Goal: Transaction & Acquisition: Purchase product/service

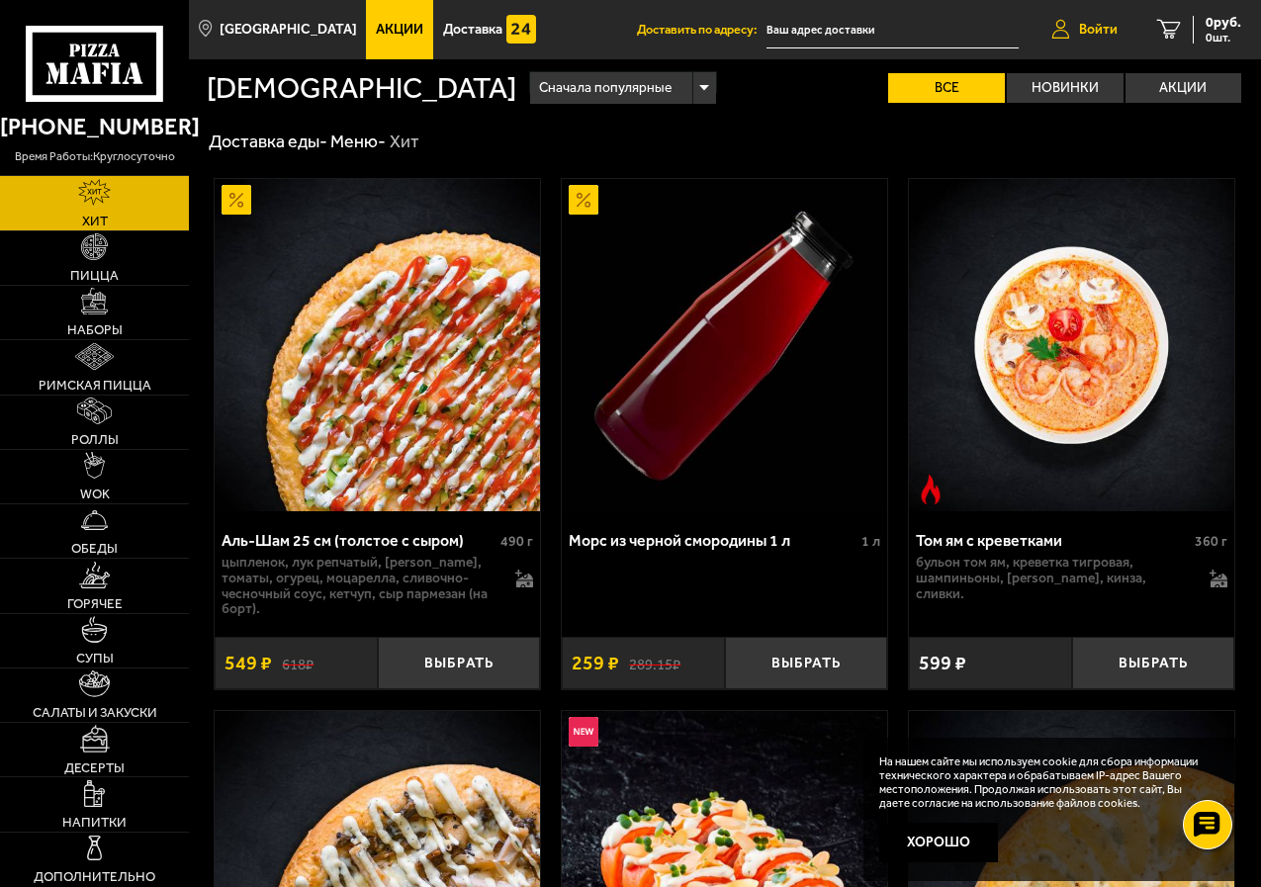
click at [1094, 25] on span "Войти" at bounding box center [1098, 30] width 39 height 14
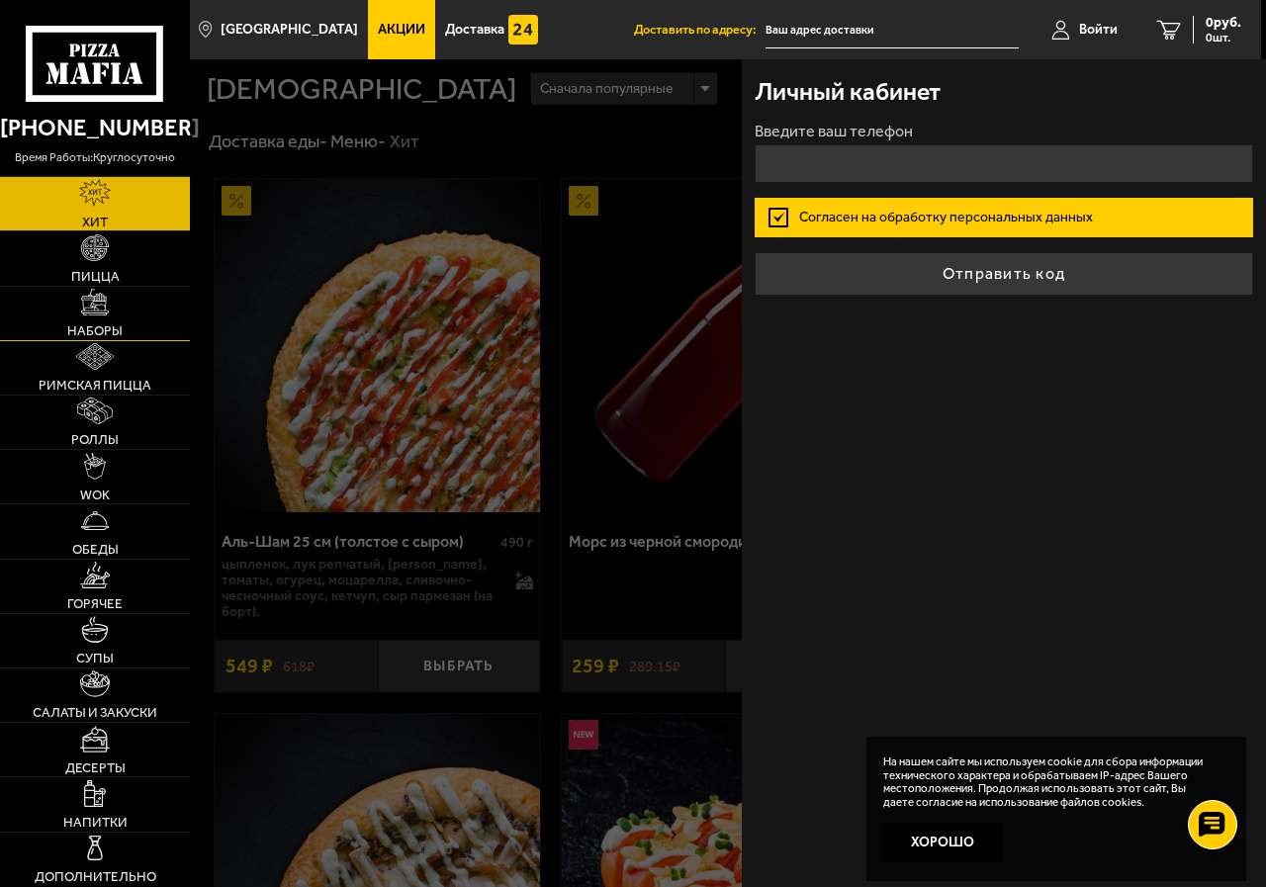
click at [91, 303] on img at bounding box center [94, 302] width 27 height 27
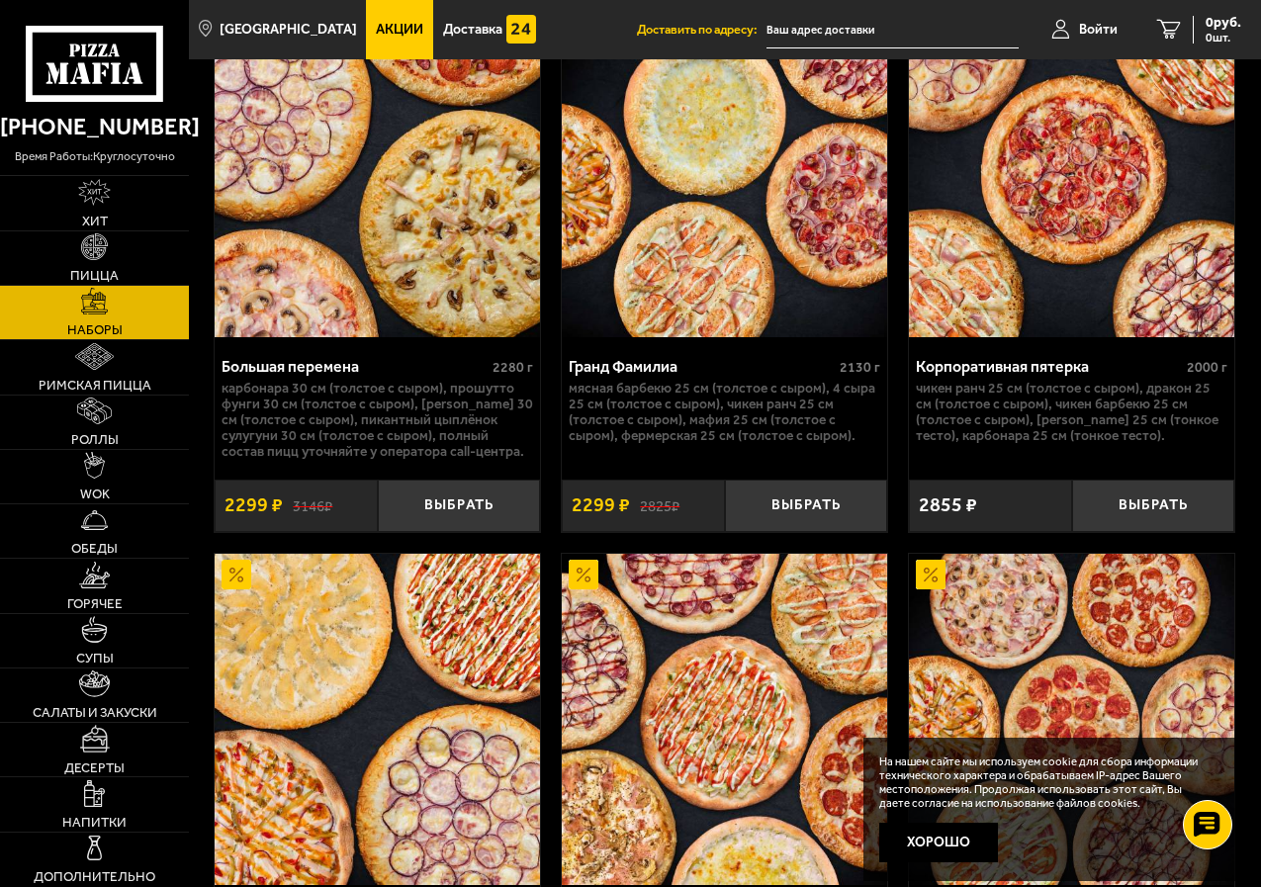
scroll to position [4367, 0]
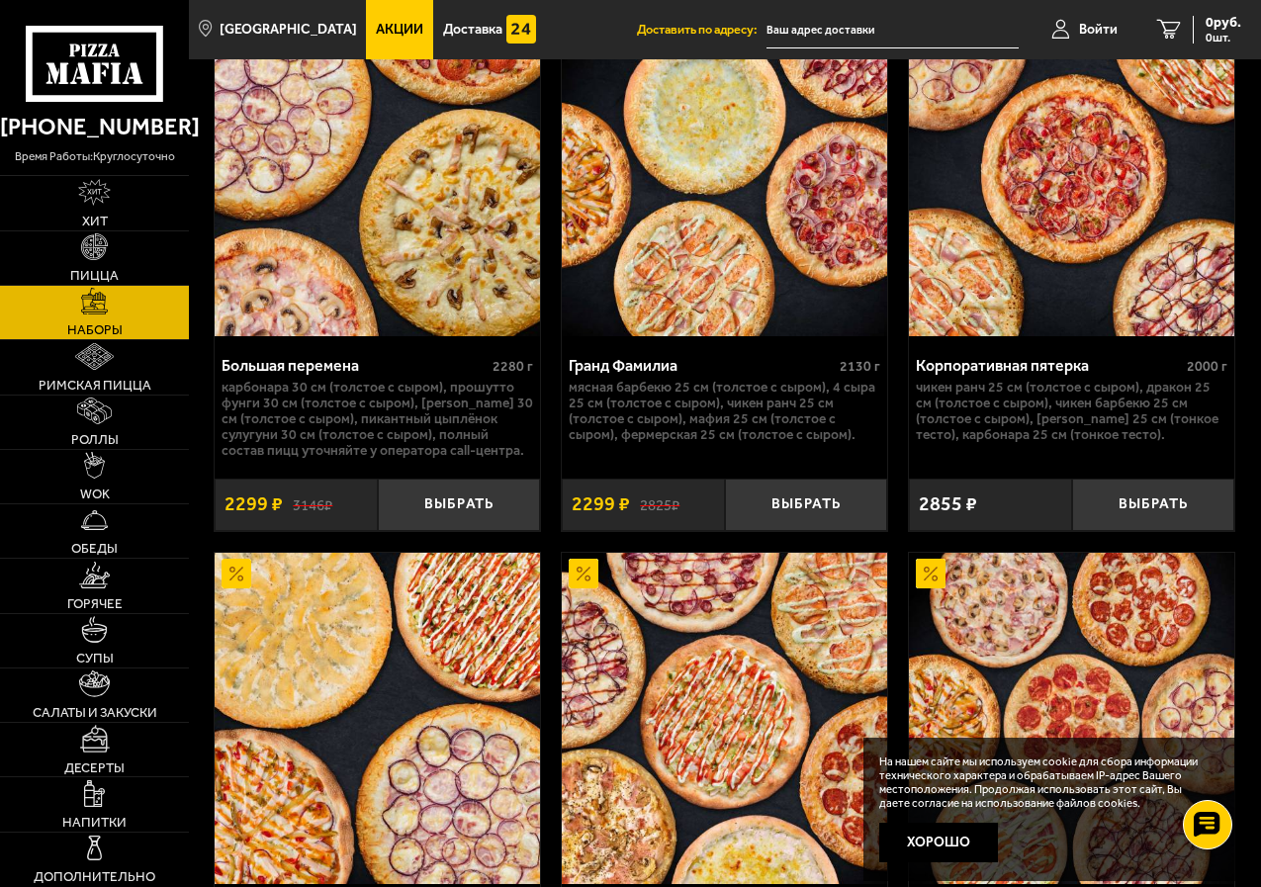
click at [427, 290] on img at bounding box center [377, 171] width 325 height 332
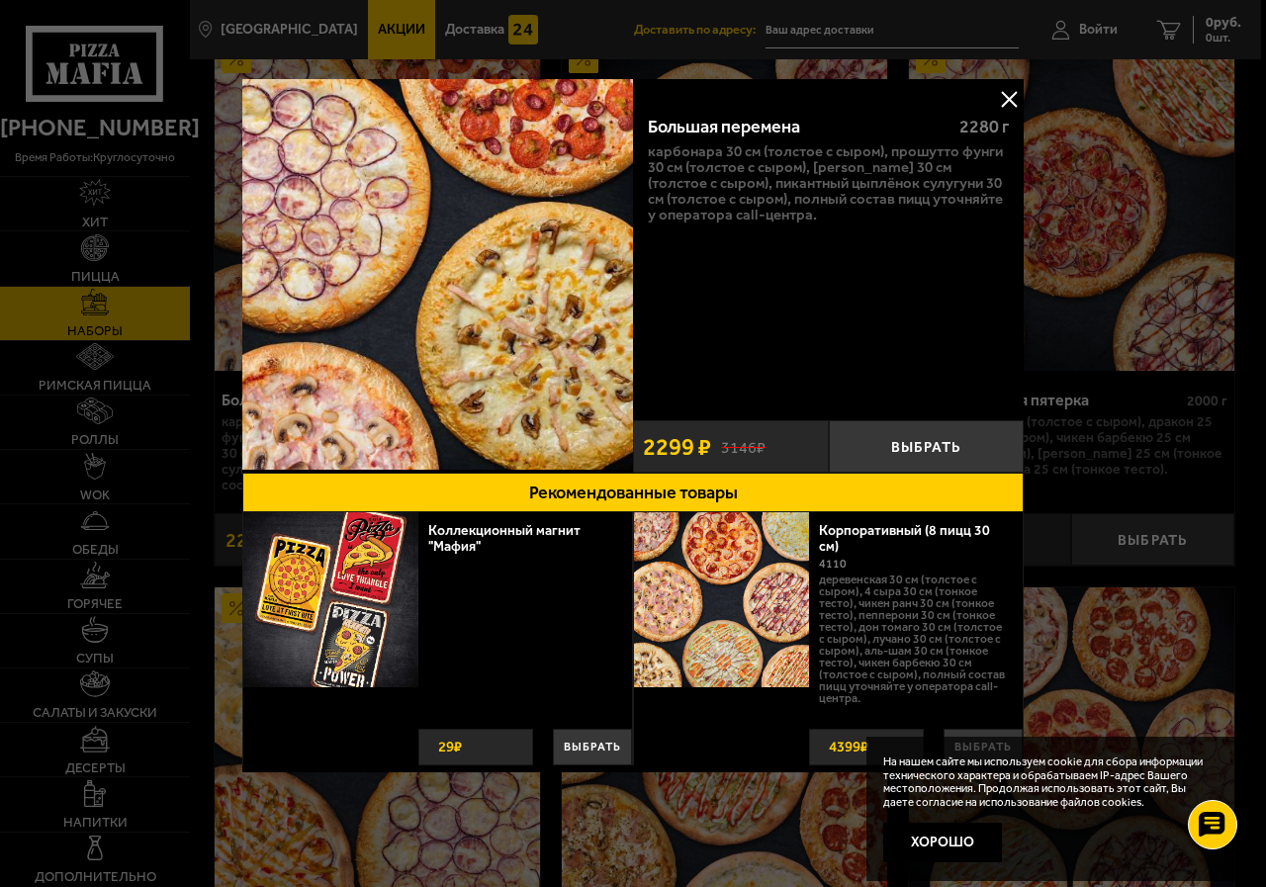
click at [1001, 96] on button at bounding box center [1009, 99] width 30 height 30
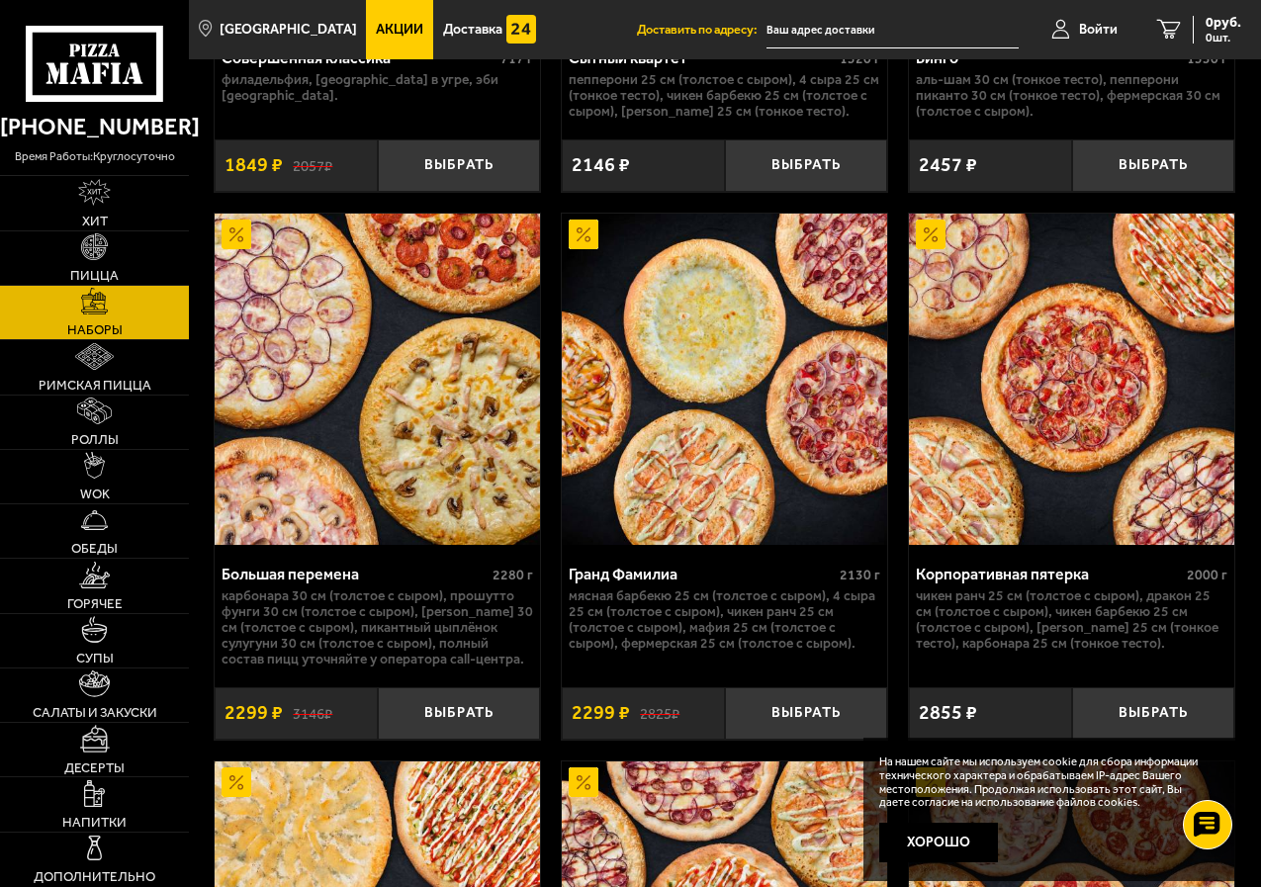
scroll to position [3972, 0]
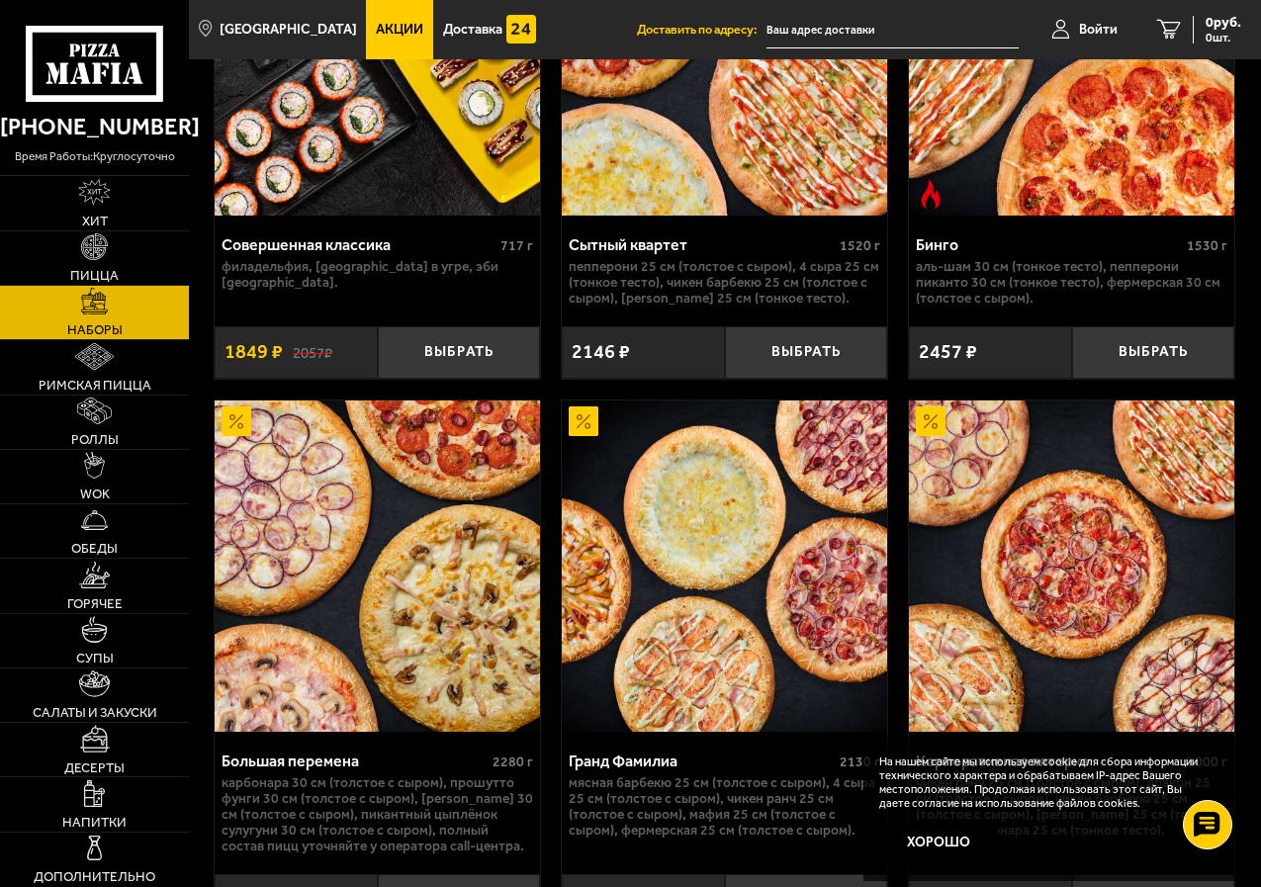
click at [477, 552] on img at bounding box center [377, 566] width 325 height 332
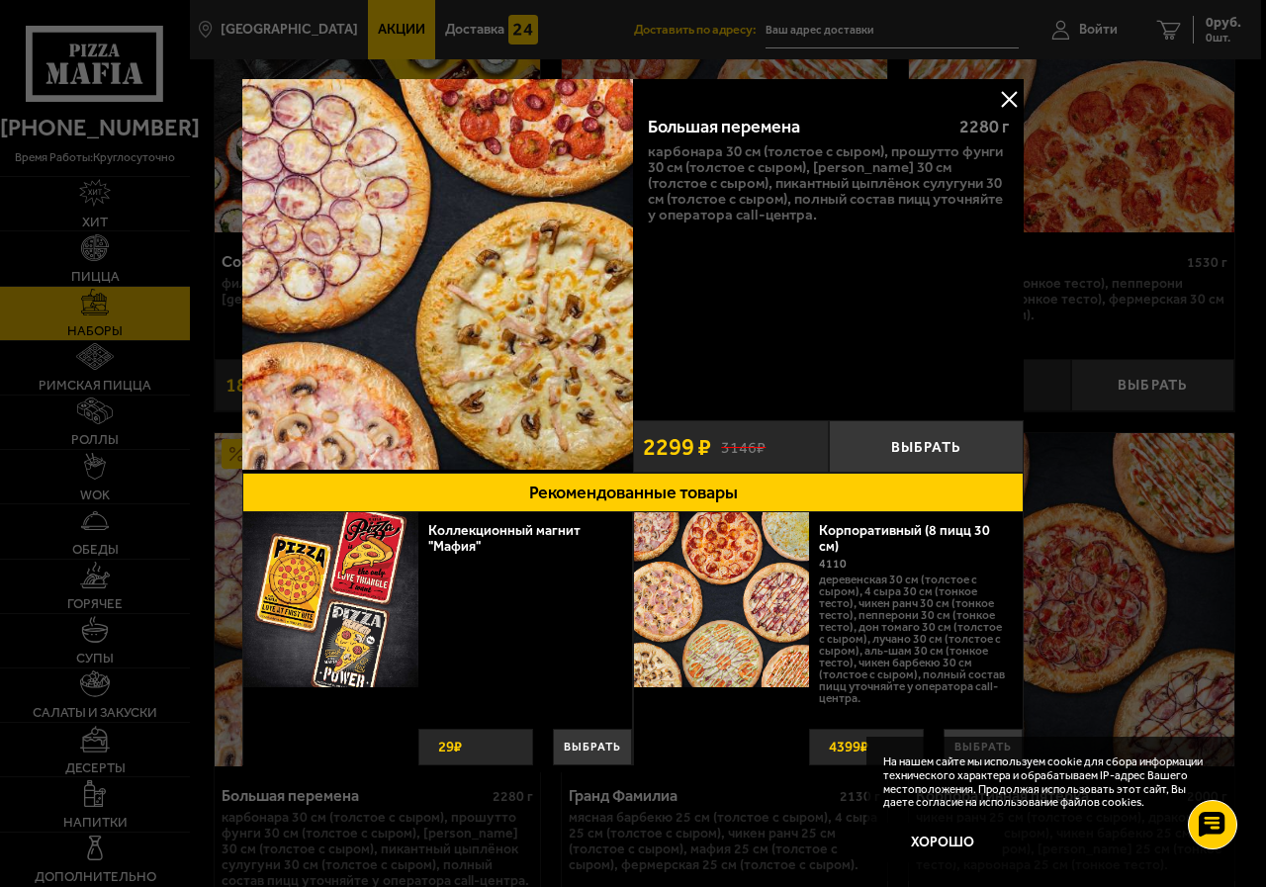
click at [1012, 98] on button at bounding box center [1009, 99] width 30 height 30
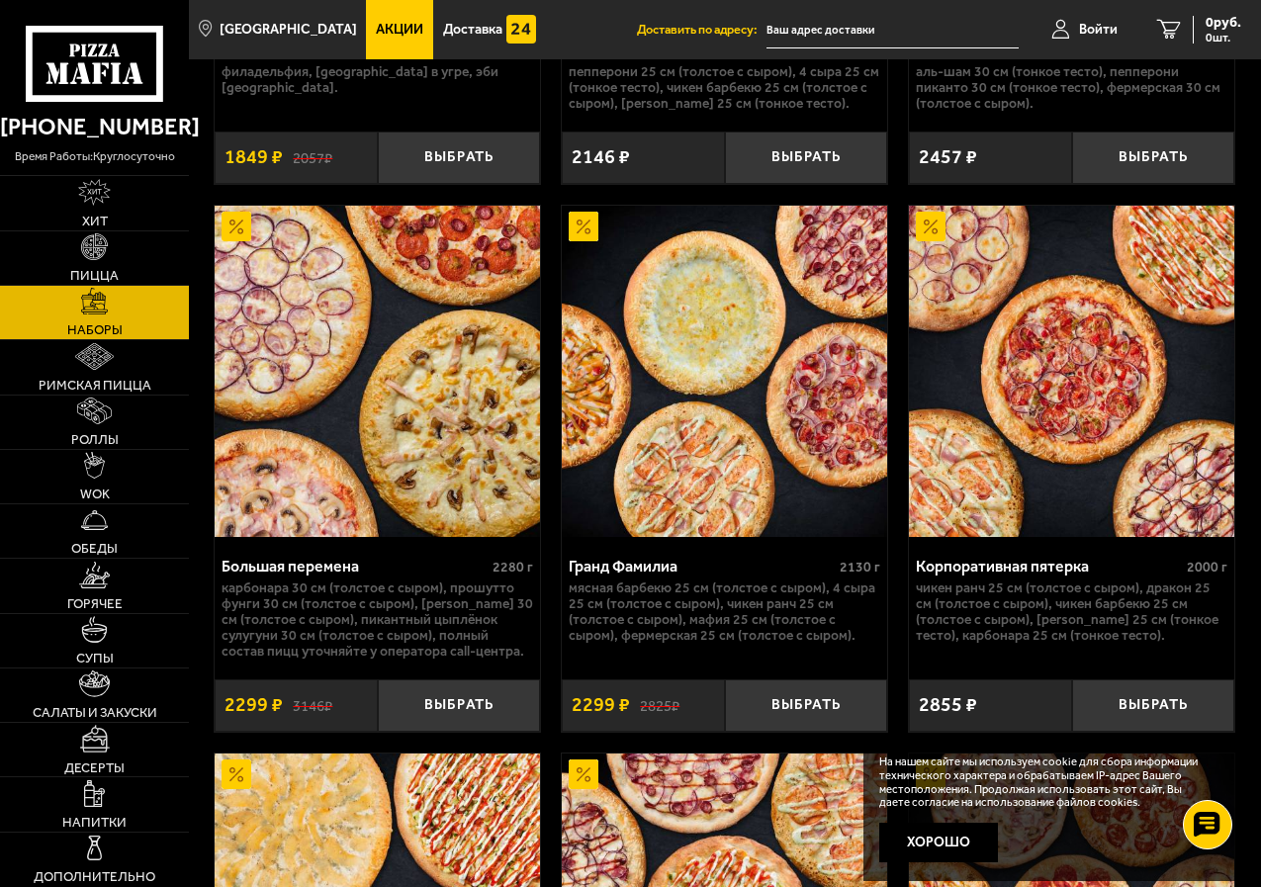
scroll to position [4367, 0]
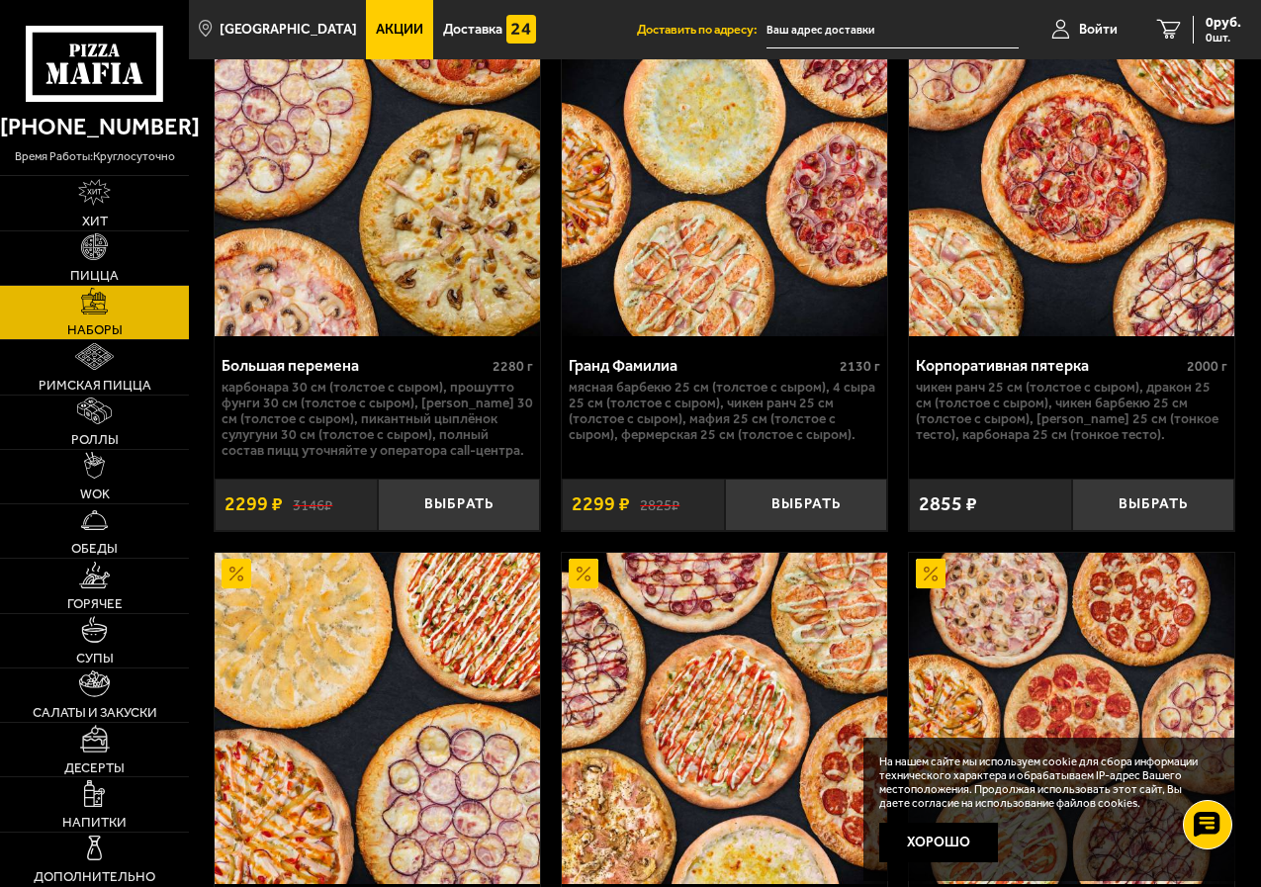
click at [436, 306] on img at bounding box center [377, 171] width 325 height 332
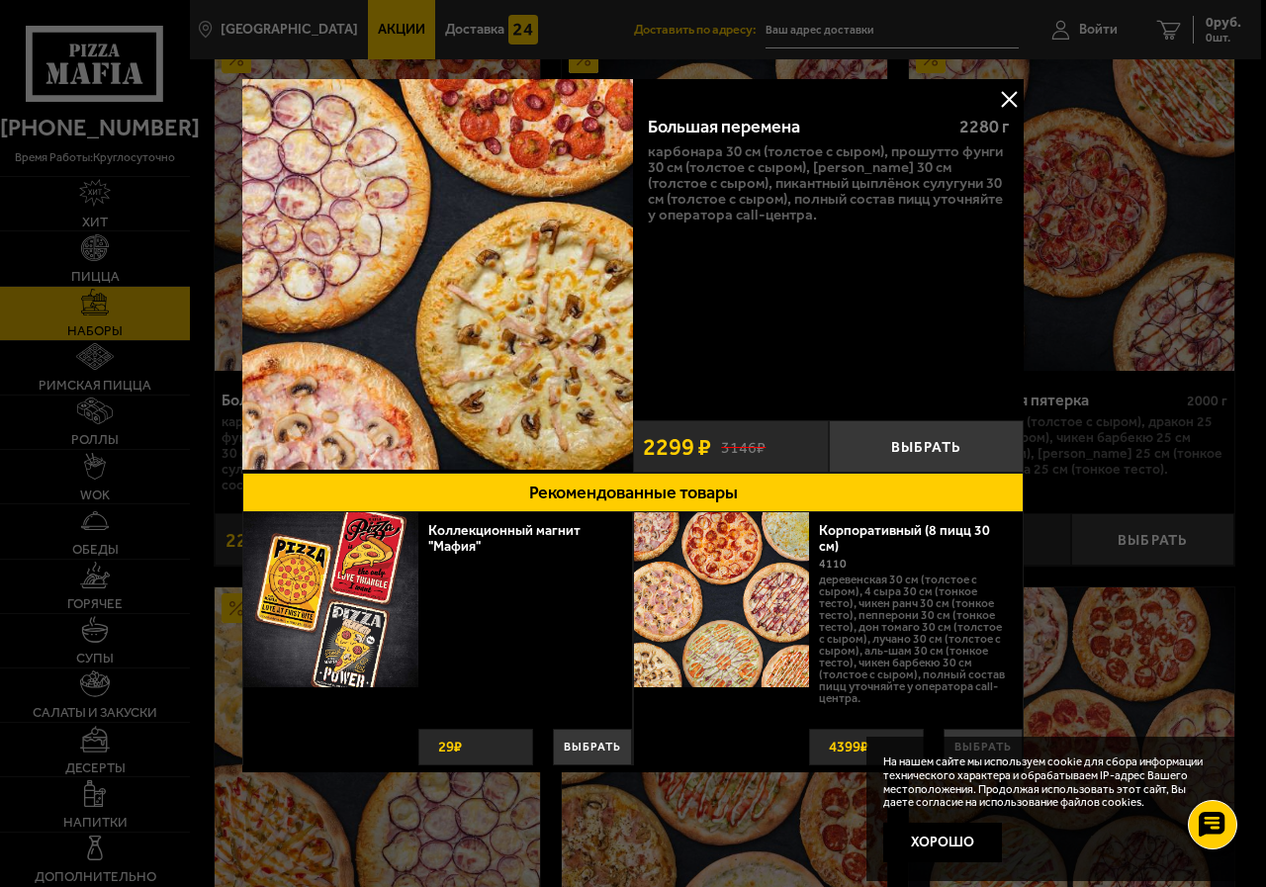
click at [1002, 99] on button at bounding box center [1009, 99] width 30 height 30
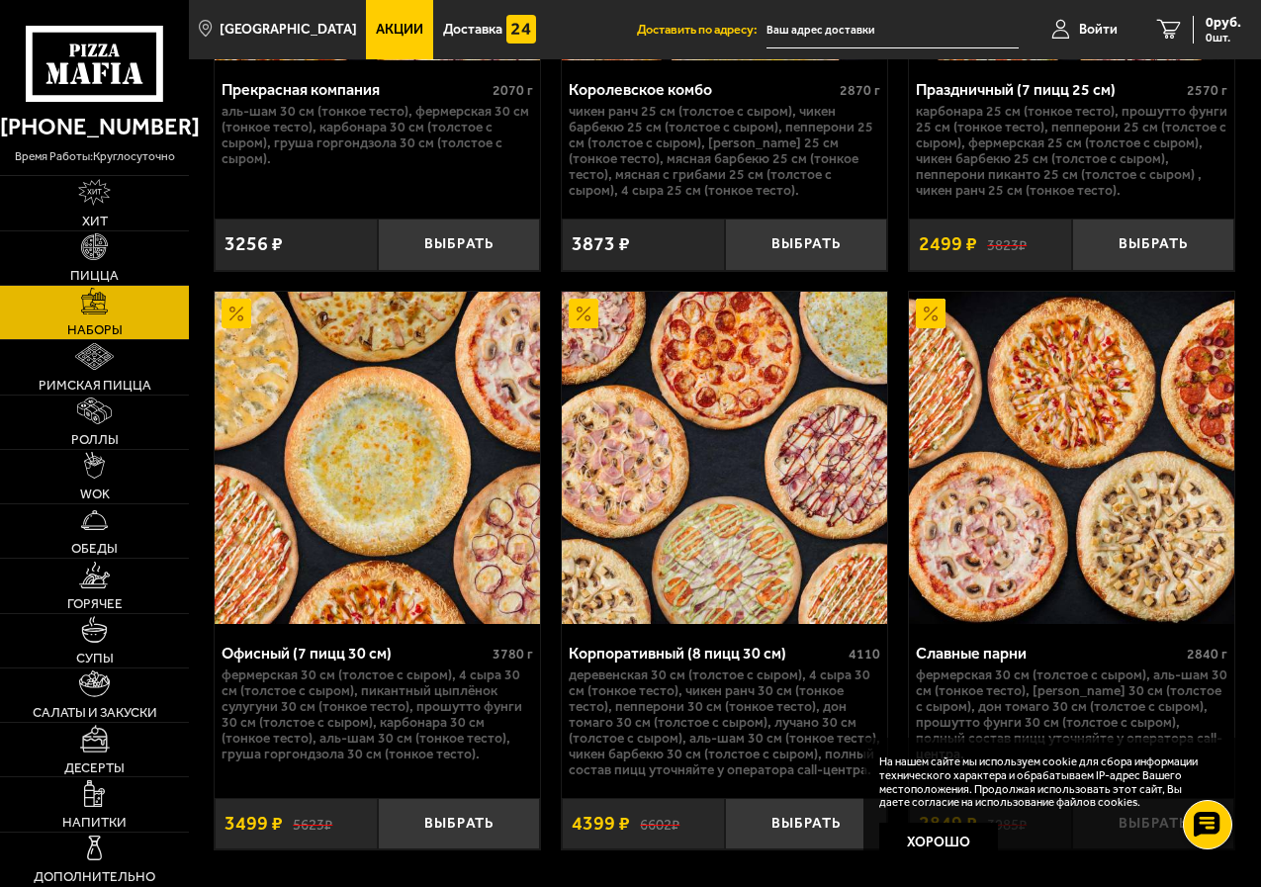
scroll to position [5356, 0]
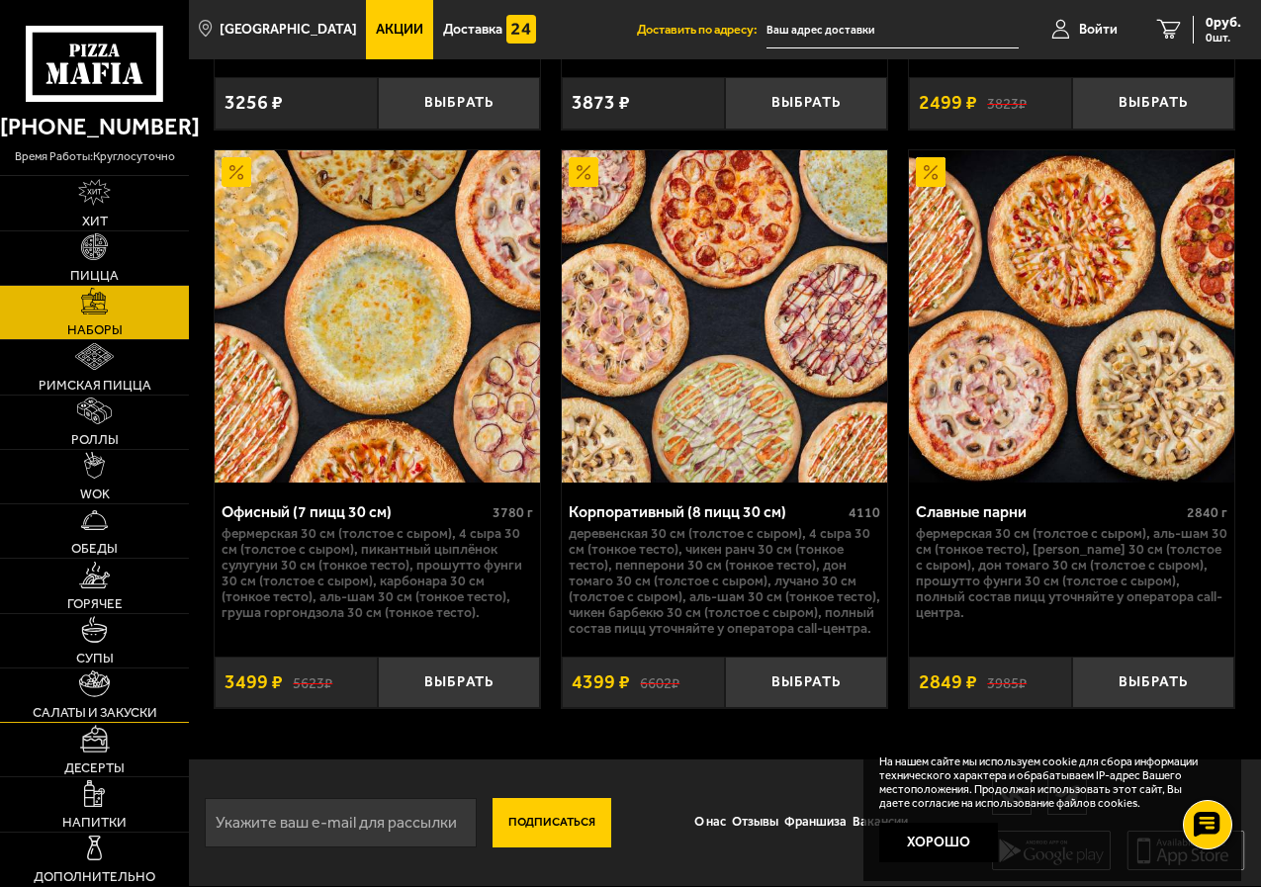
click at [105, 709] on span "Салаты и закуски" at bounding box center [95, 712] width 125 height 13
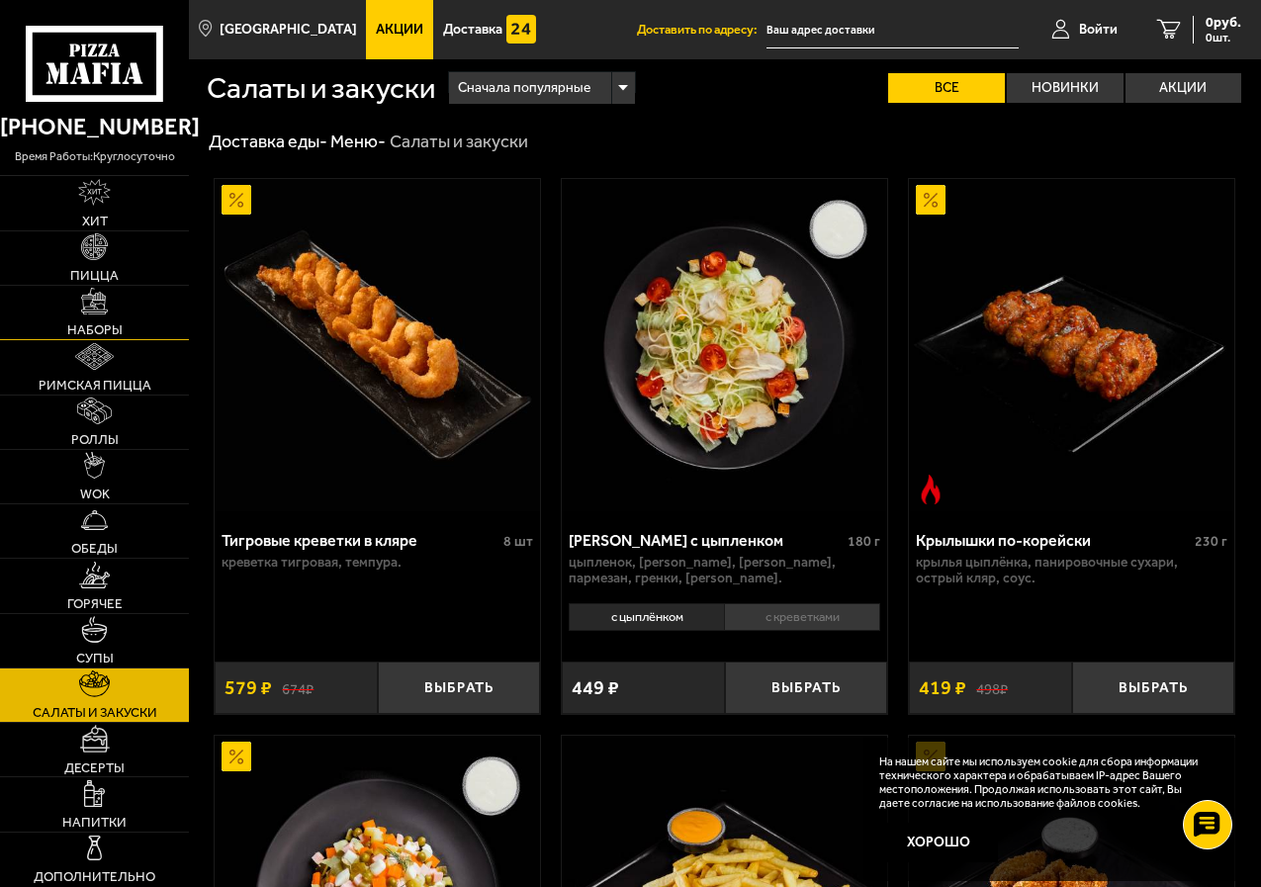
click at [91, 303] on img at bounding box center [94, 301] width 27 height 27
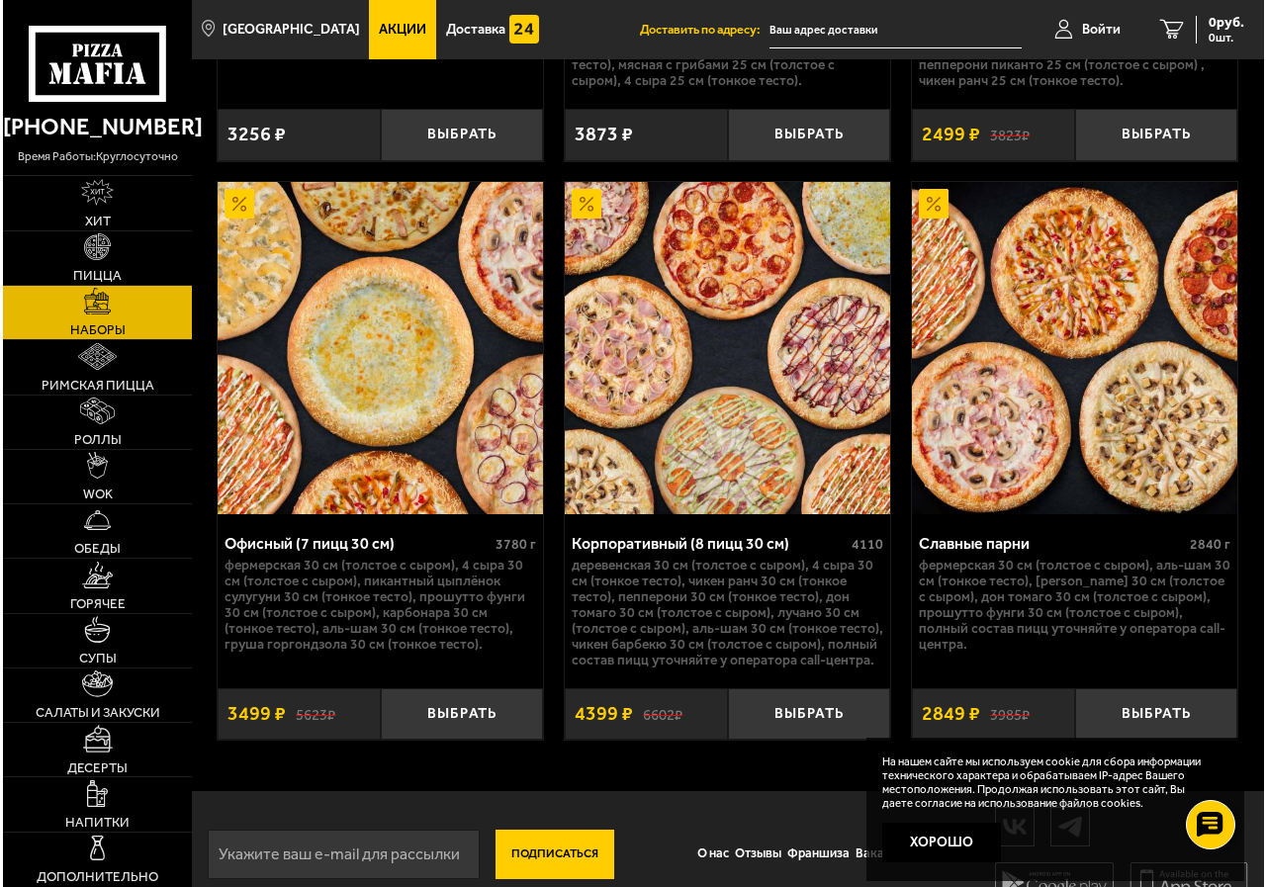
scroll to position [5356, 0]
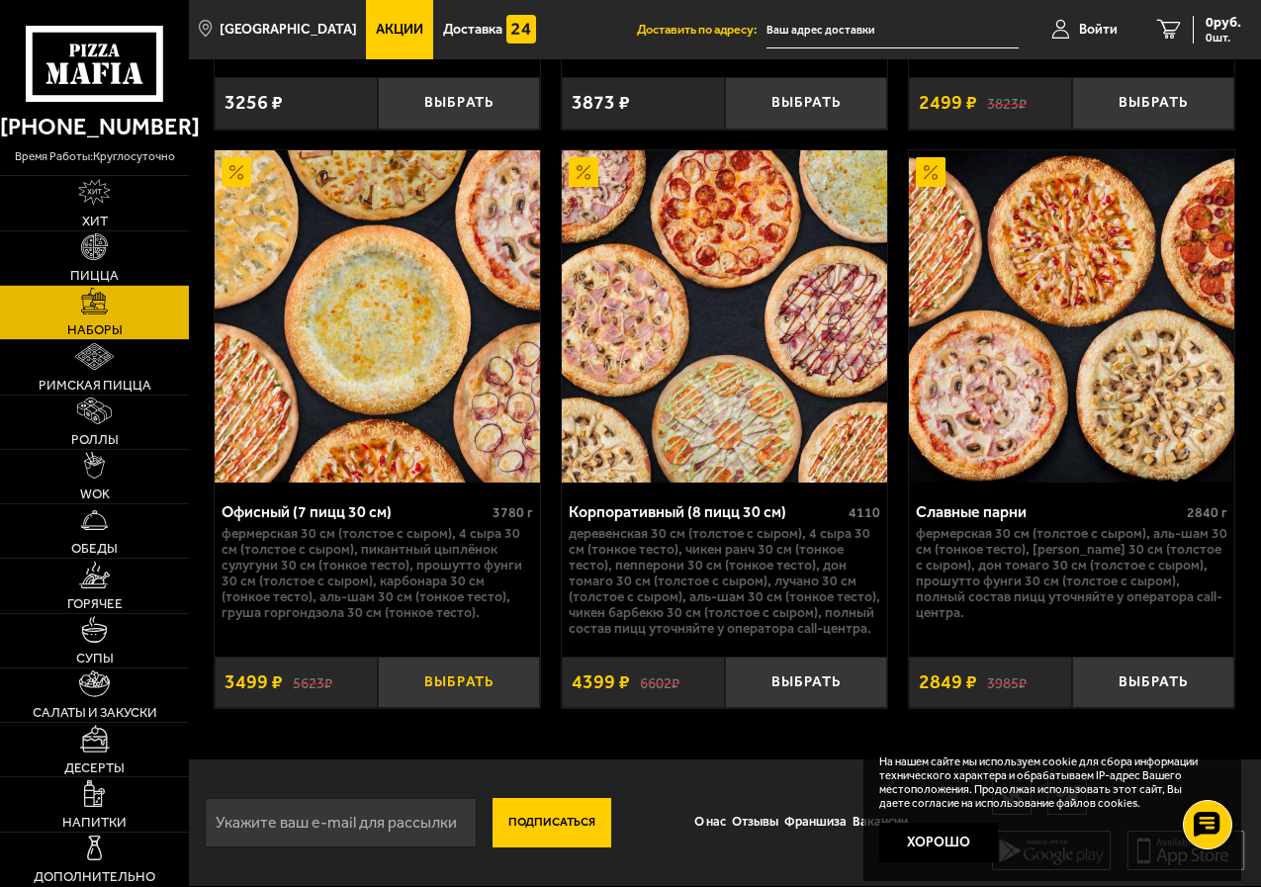
click at [464, 674] on button "Выбрать" at bounding box center [459, 683] width 163 height 52
click at [842, 31] on input "text" at bounding box center [869, 30] width 252 height 37
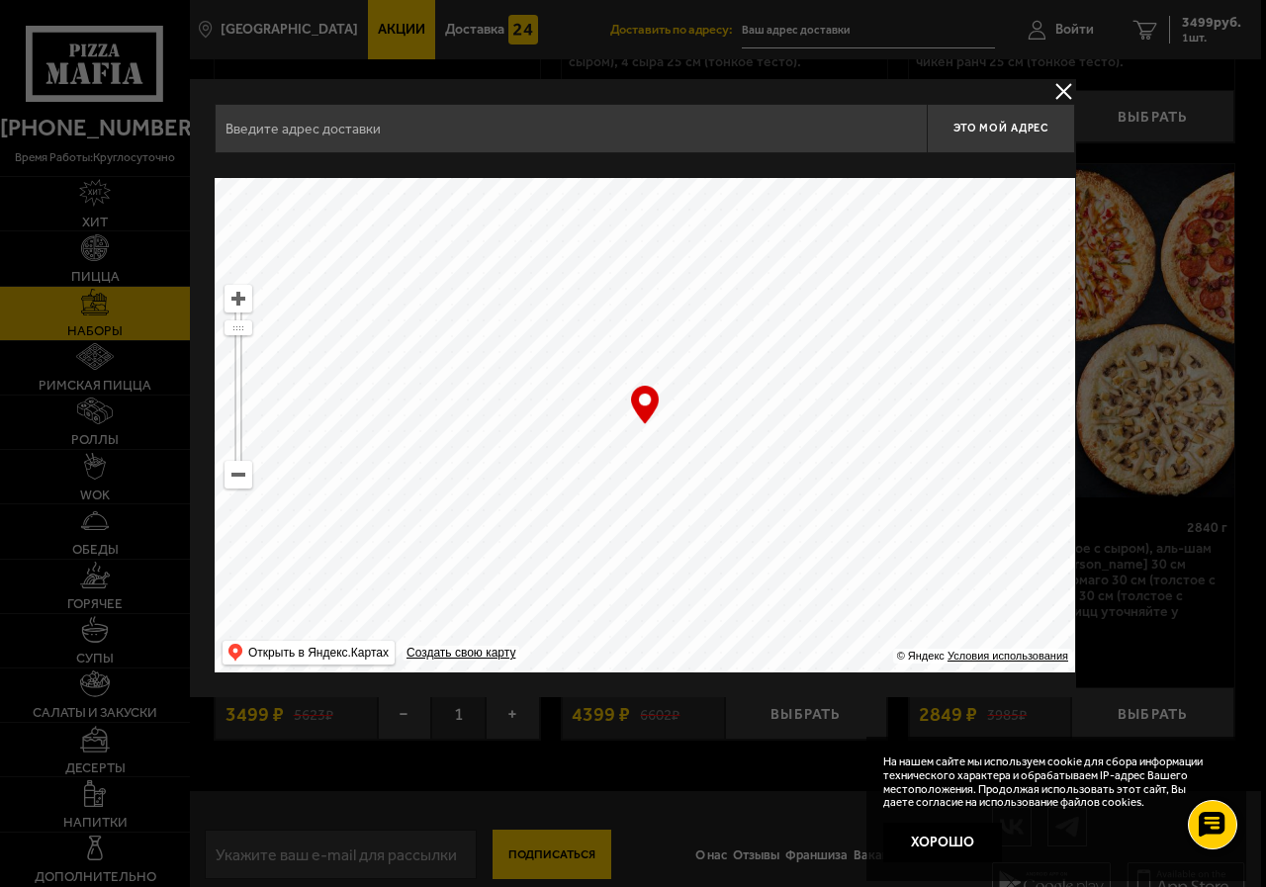
click at [1065, 95] on button "delivery type" at bounding box center [1063, 91] width 25 height 25
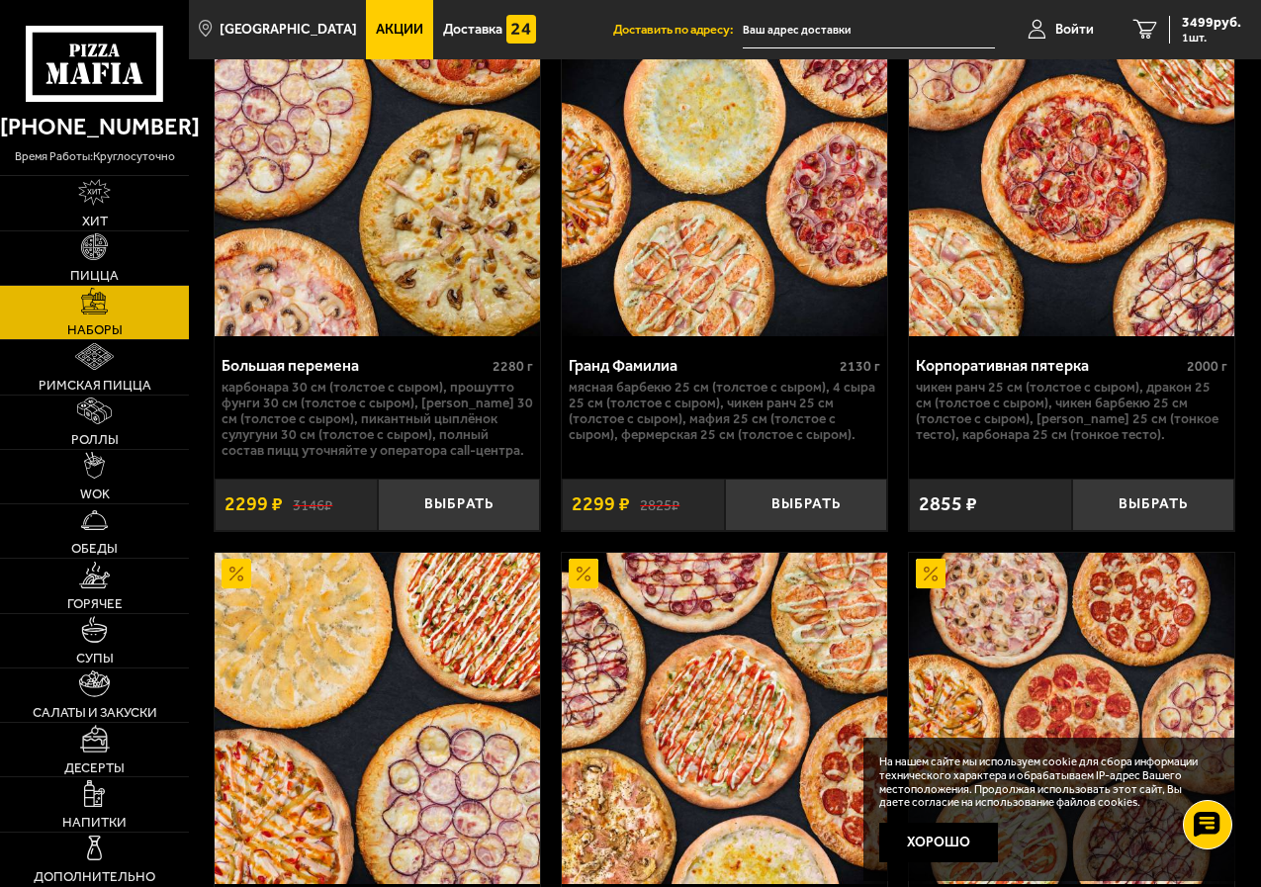
scroll to position [3972, 0]
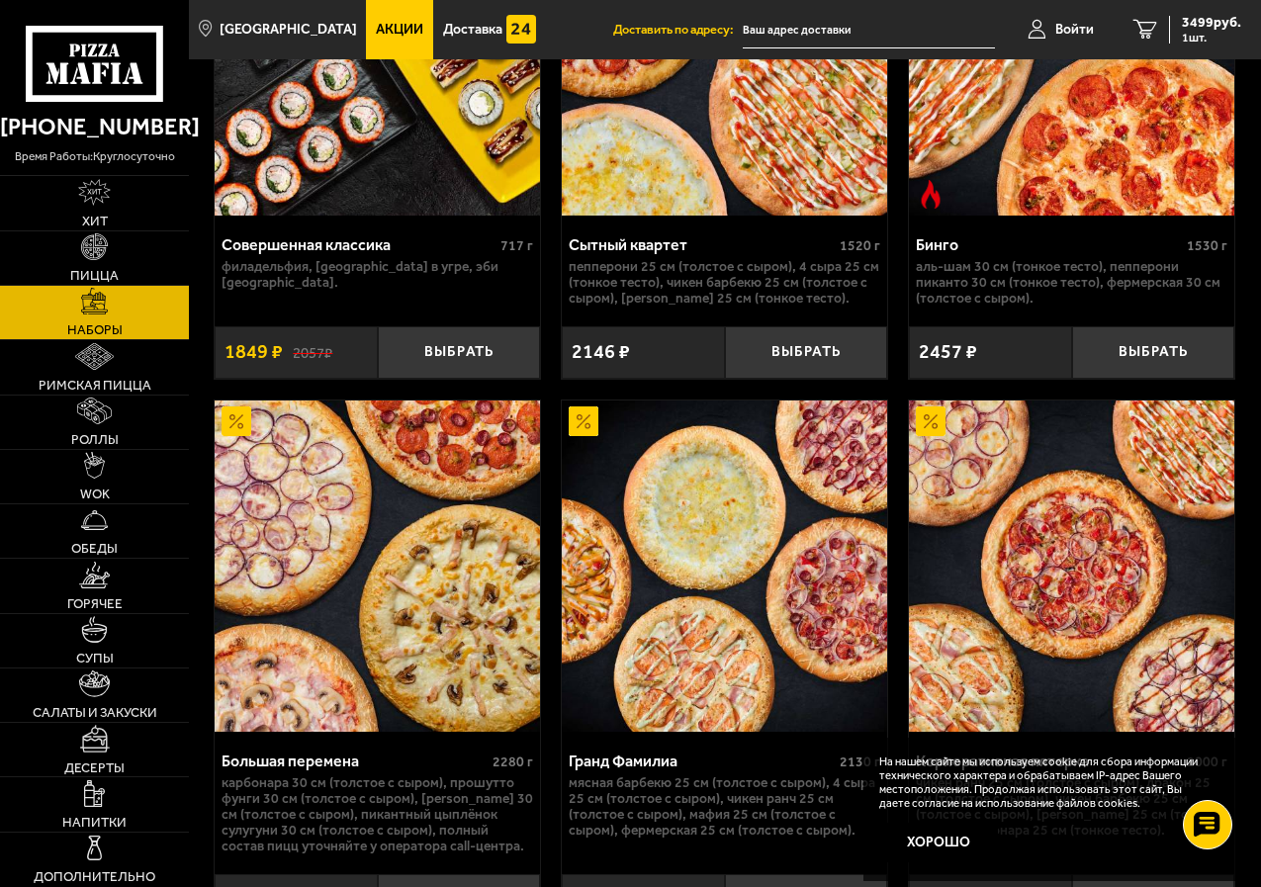
click at [767, 31] on input "text" at bounding box center [869, 30] width 252 height 37
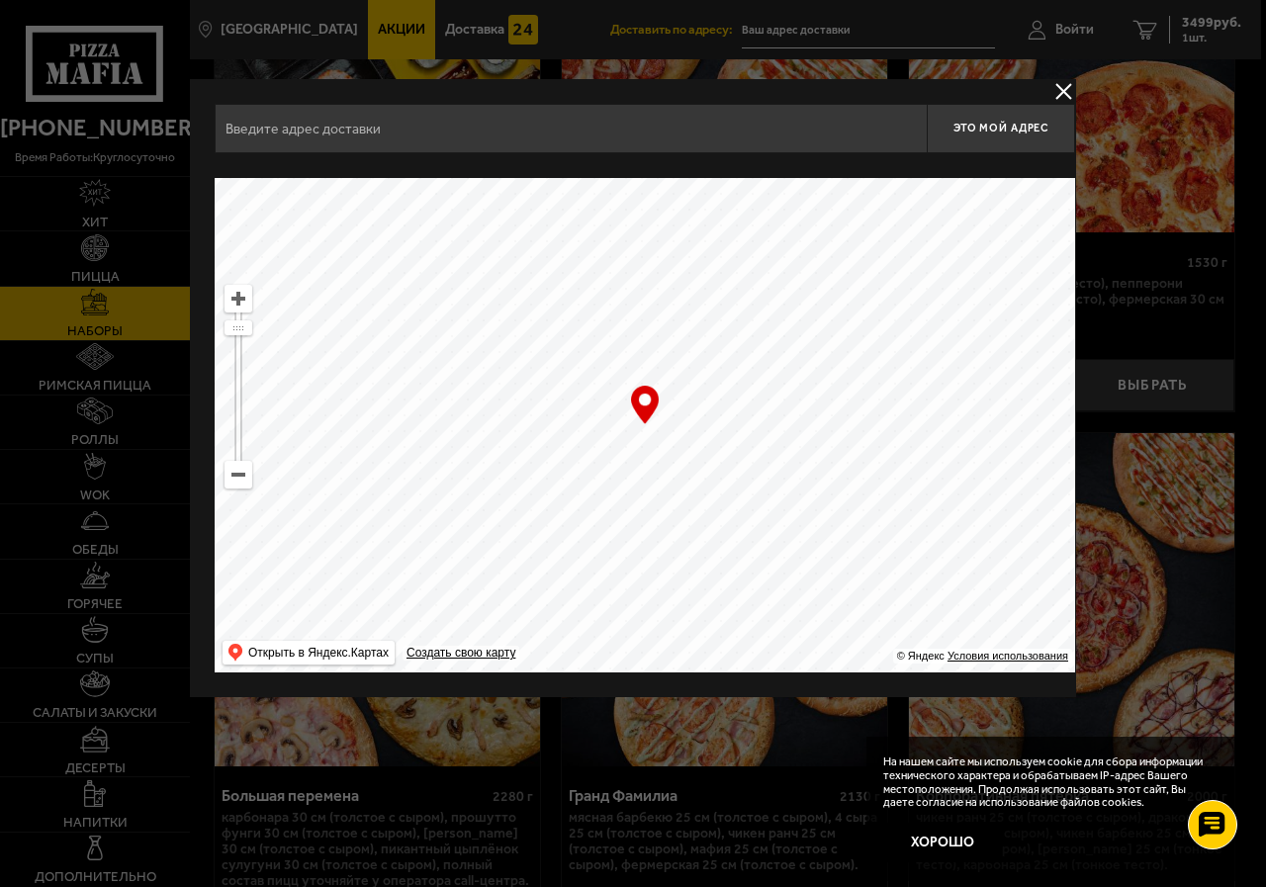
click at [1063, 85] on button "delivery type" at bounding box center [1063, 91] width 25 height 25
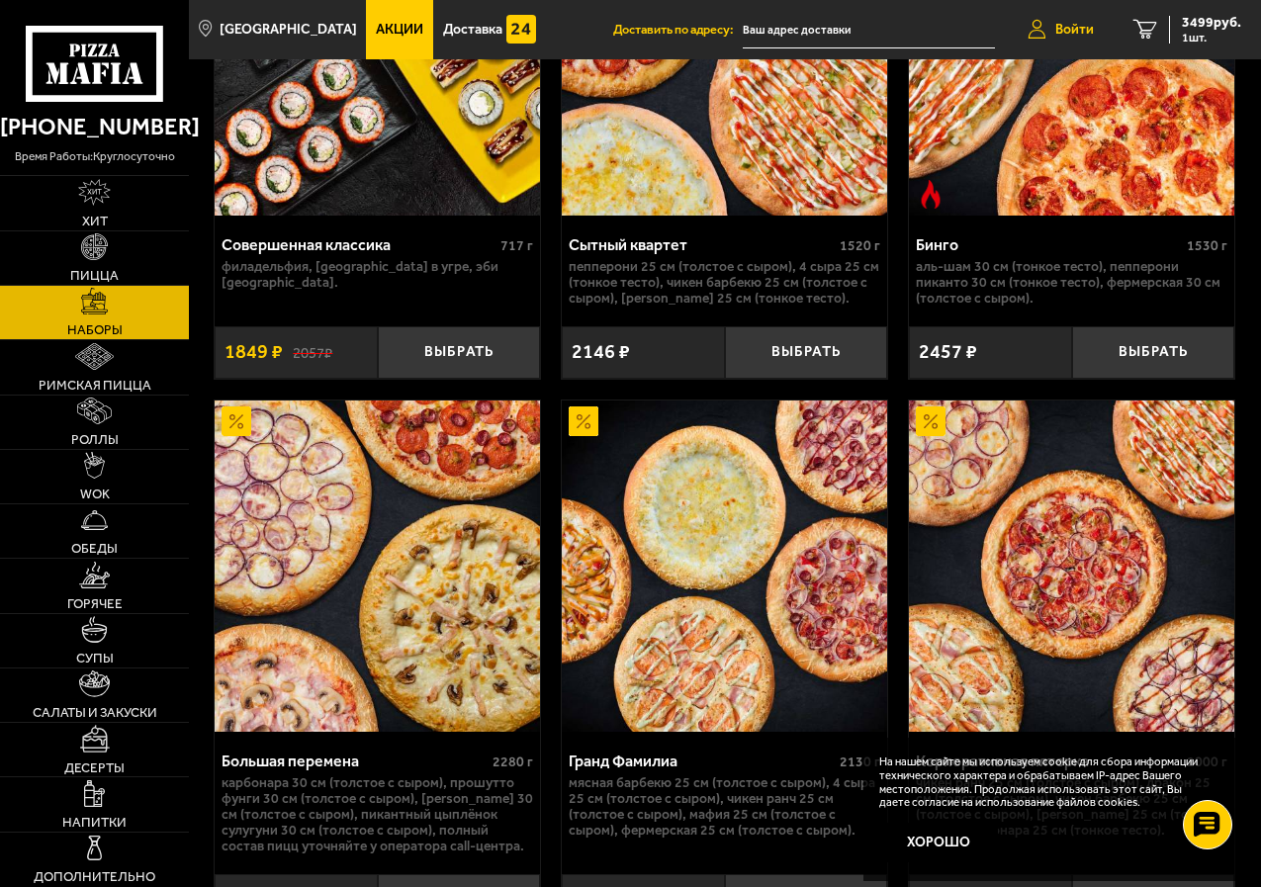
click at [1070, 28] on span "Войти" at bounding box center [1074, 30] width 39 height 14
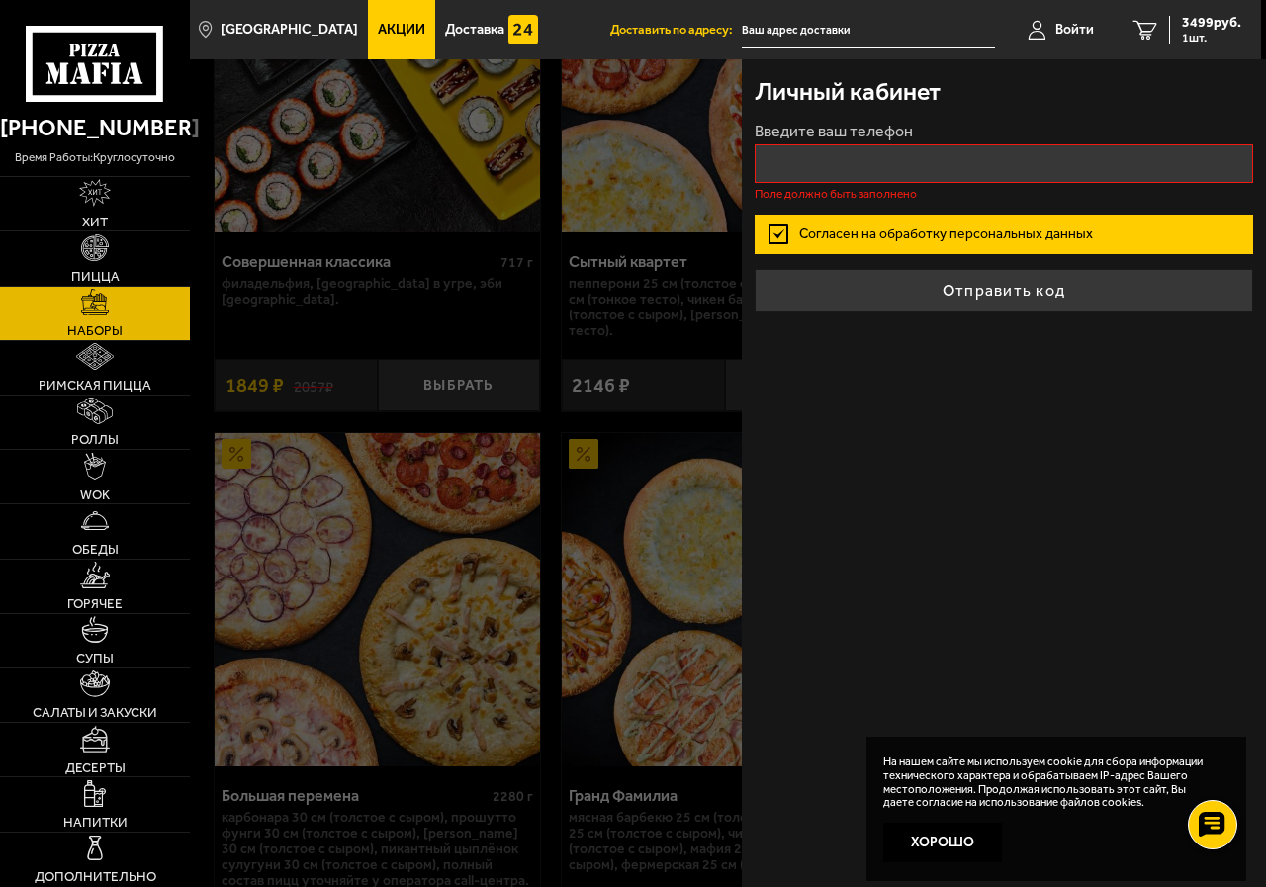
click at [680, 195] on div at bounding box center [823, 502] width 1266 height 887
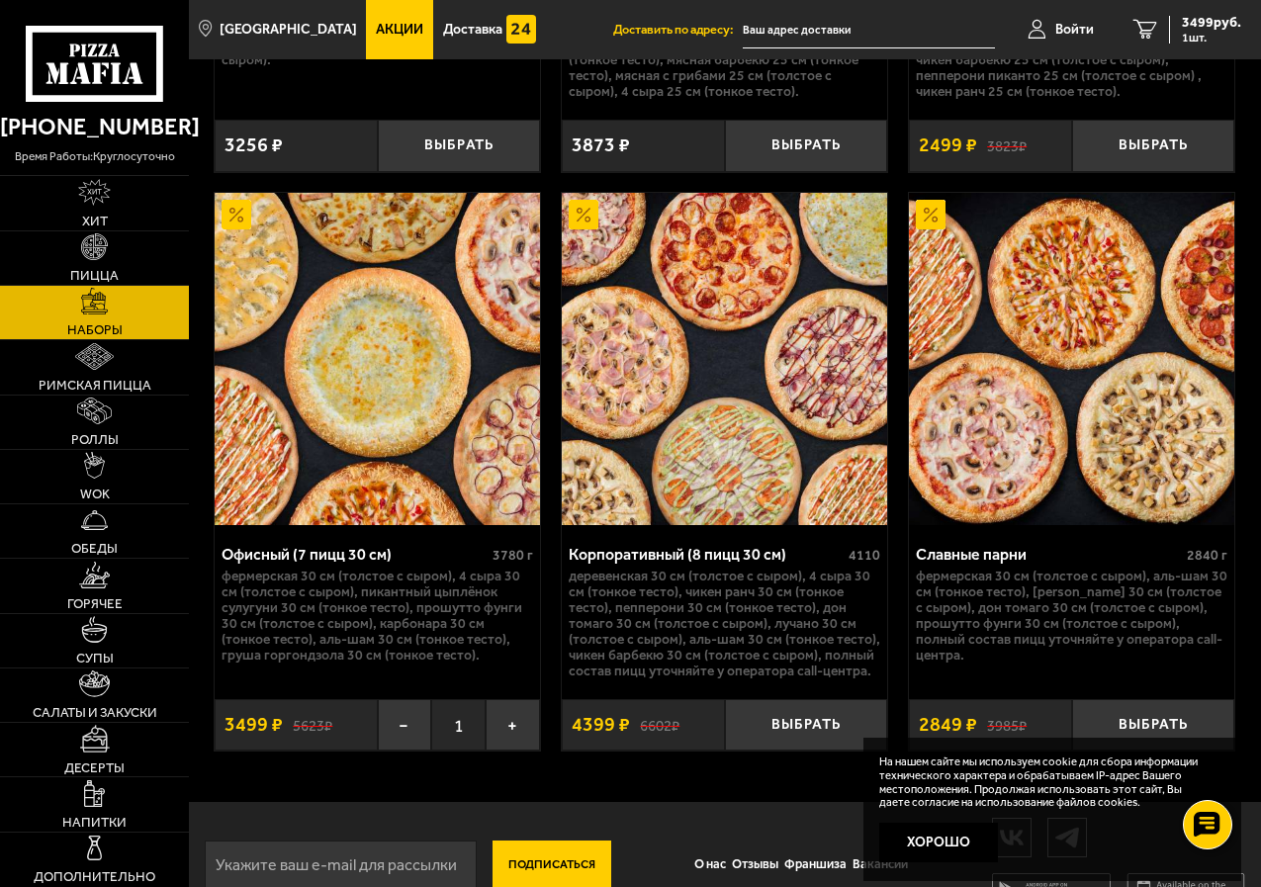
scroll to position [5356, 0]
